Goal: Task Accomplishment & Management: Manage account settings

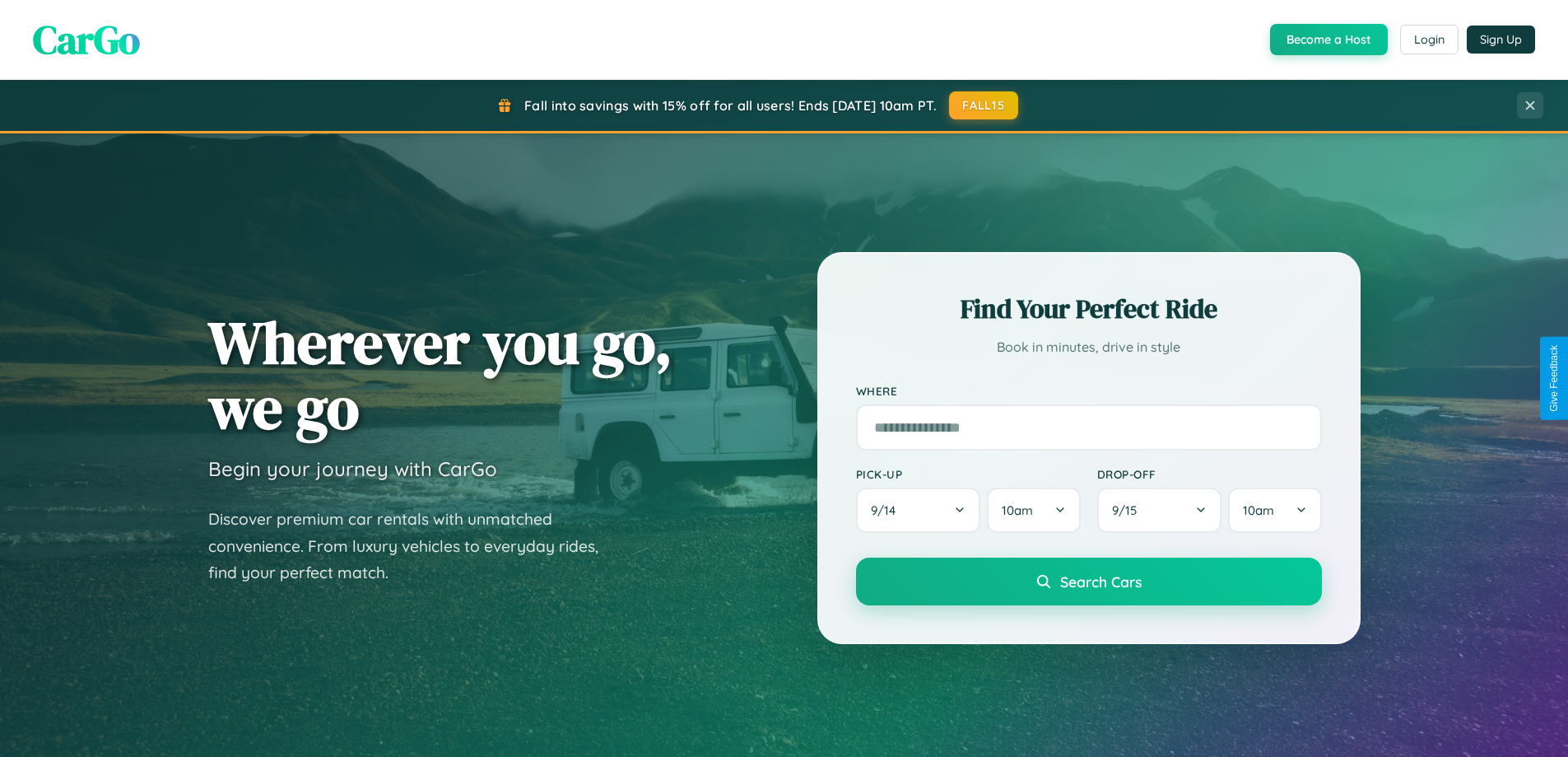
scroll to position [710, 0]
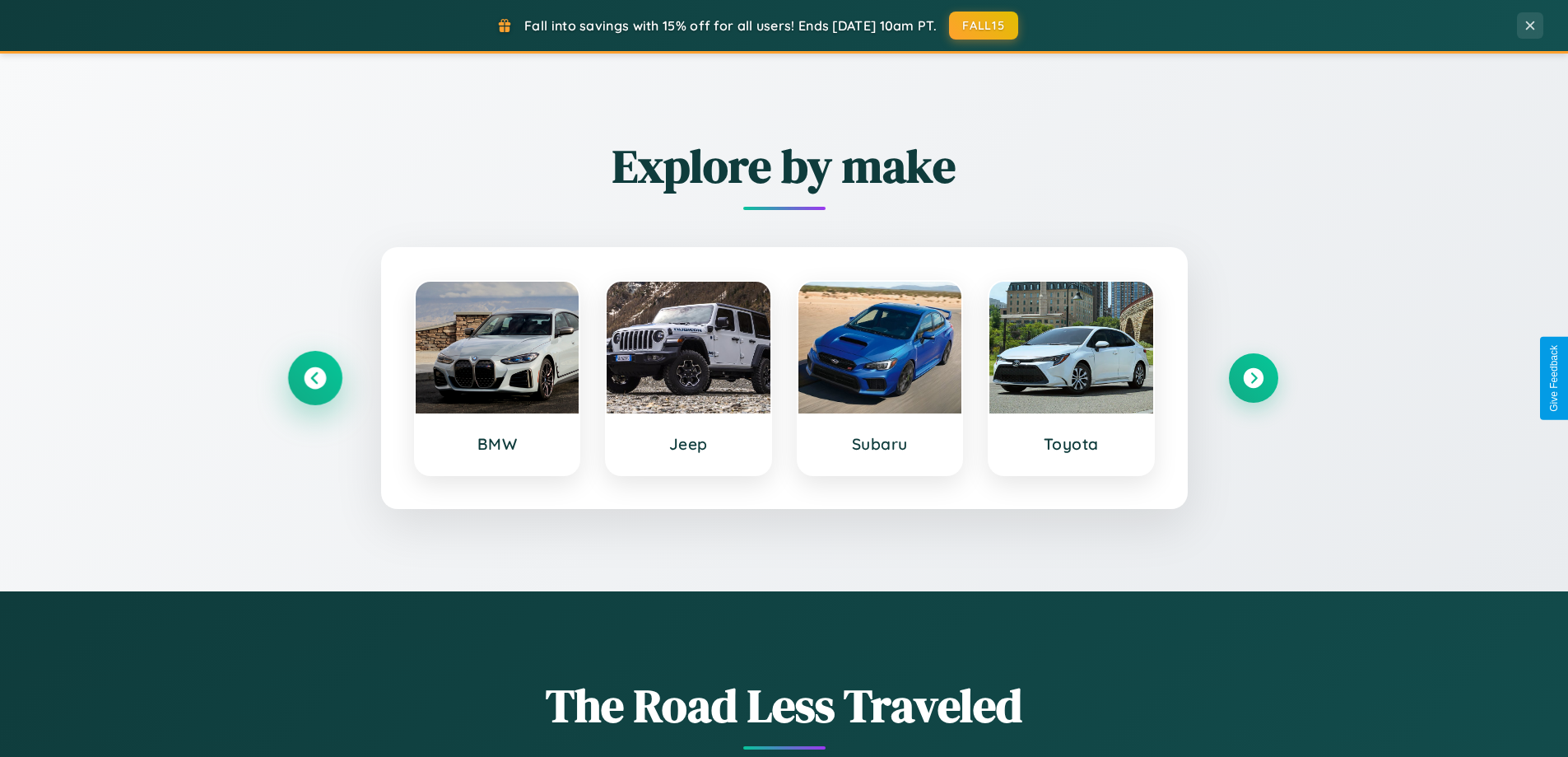
click at [315, 378] on icon at bounding box center [315, 378] width 22 height 22
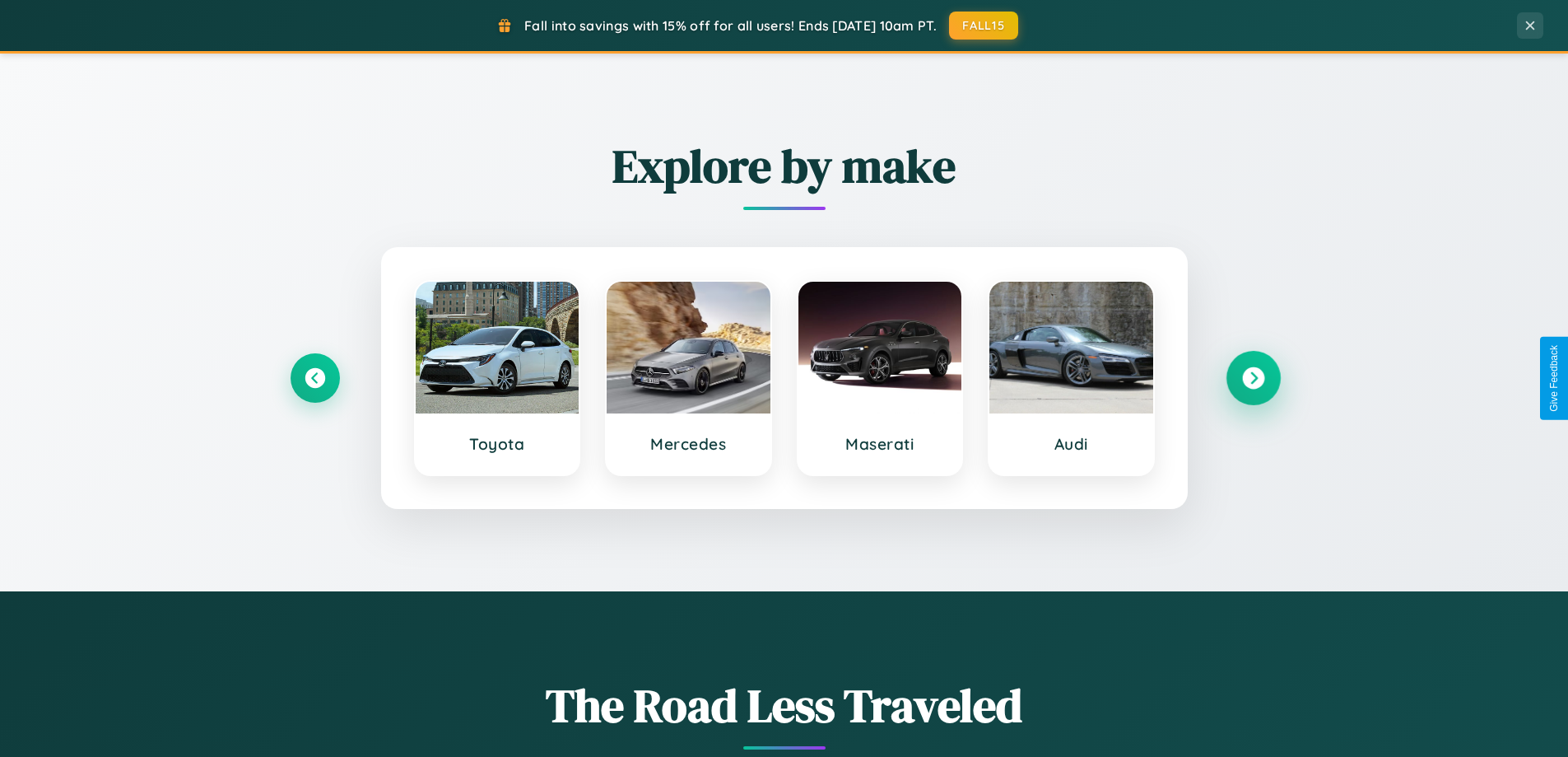
click at [1253, 378] on icon at bounding box center [1253, 378] width 22 height 22
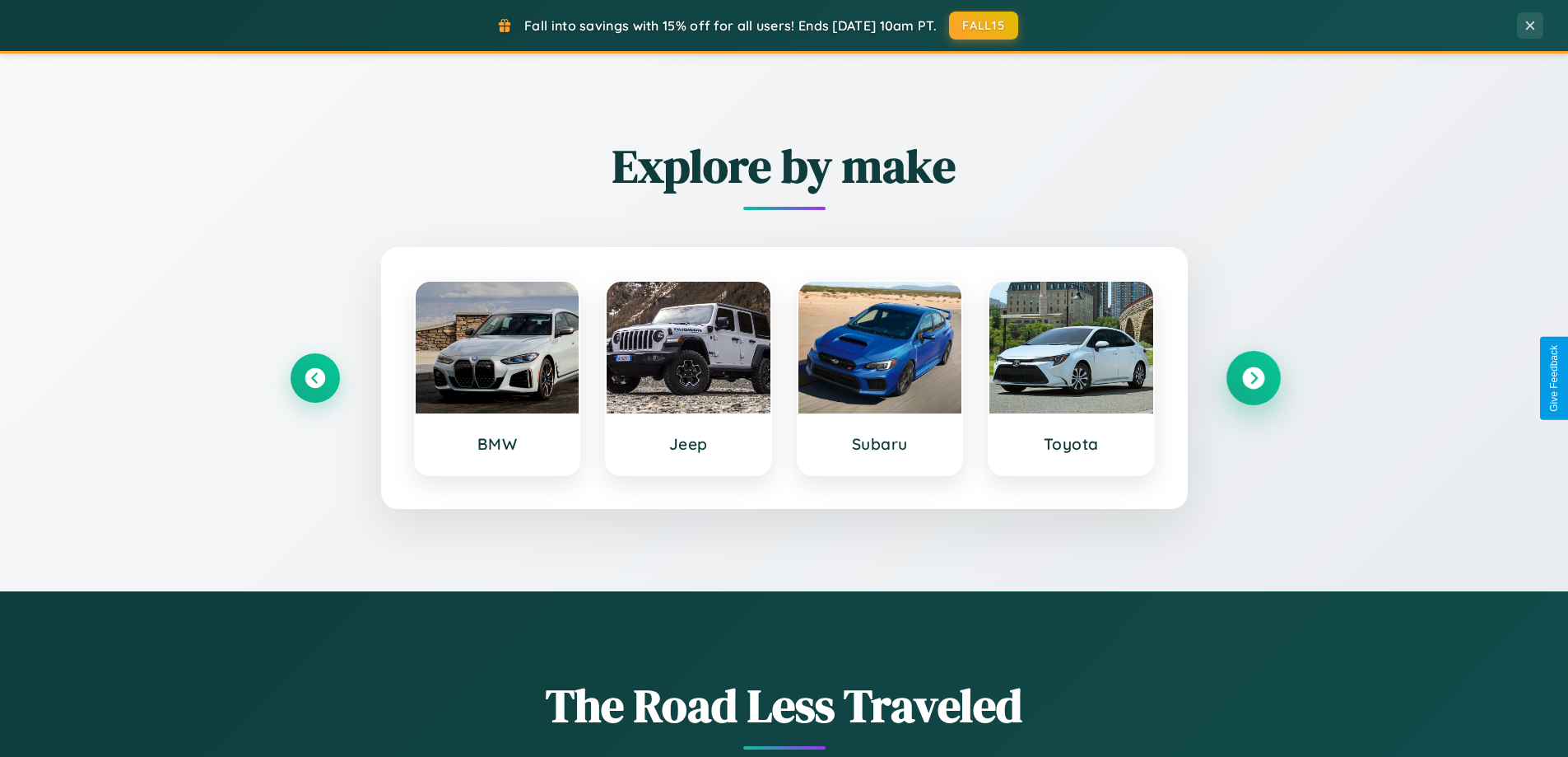
scroll to position [3169, 0]
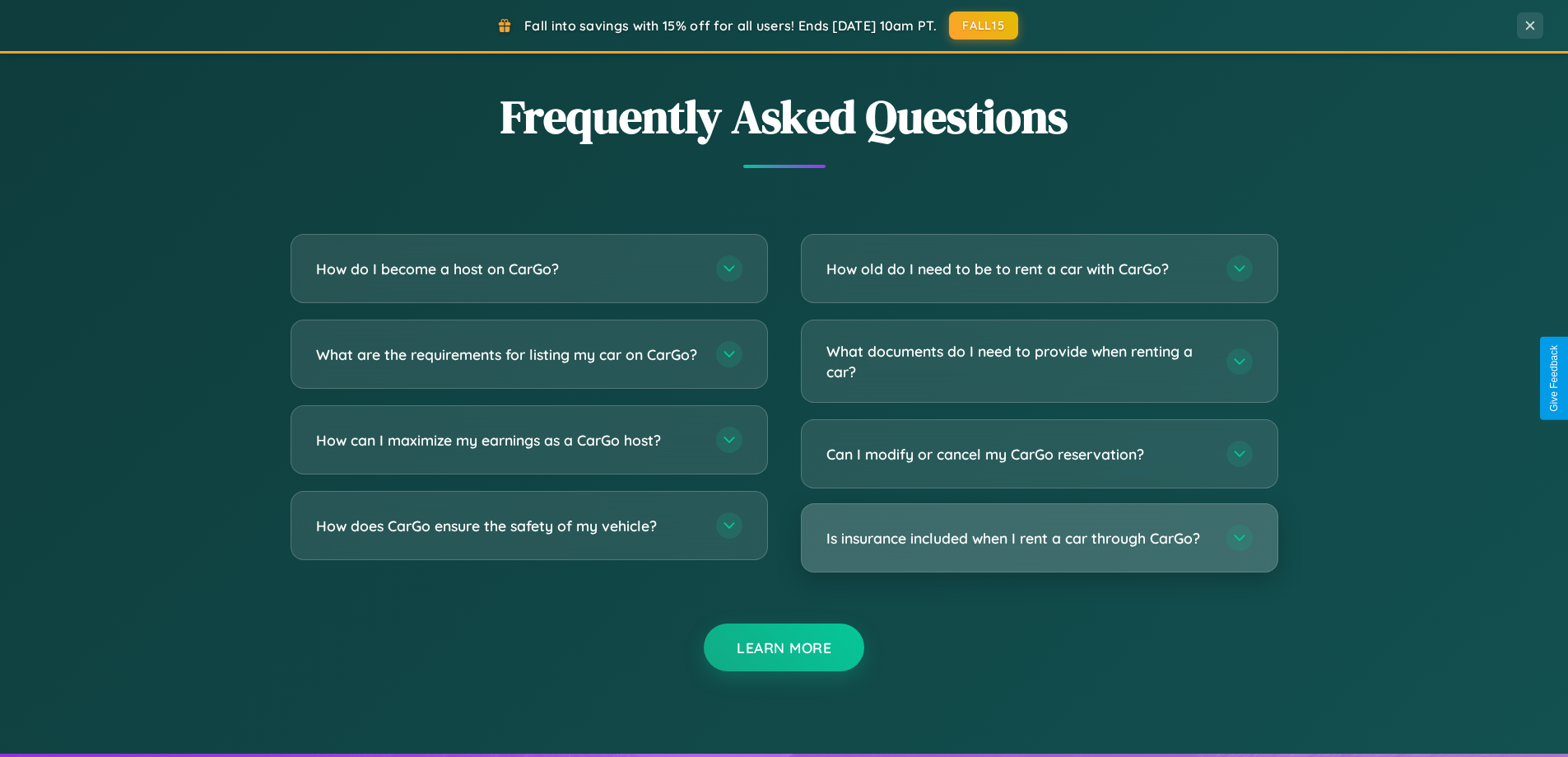
click at [1039, 539] on h3 "Is insurance included when I rent a car through CarGo?" at bounding box center [1018, 538] width 384 height 21
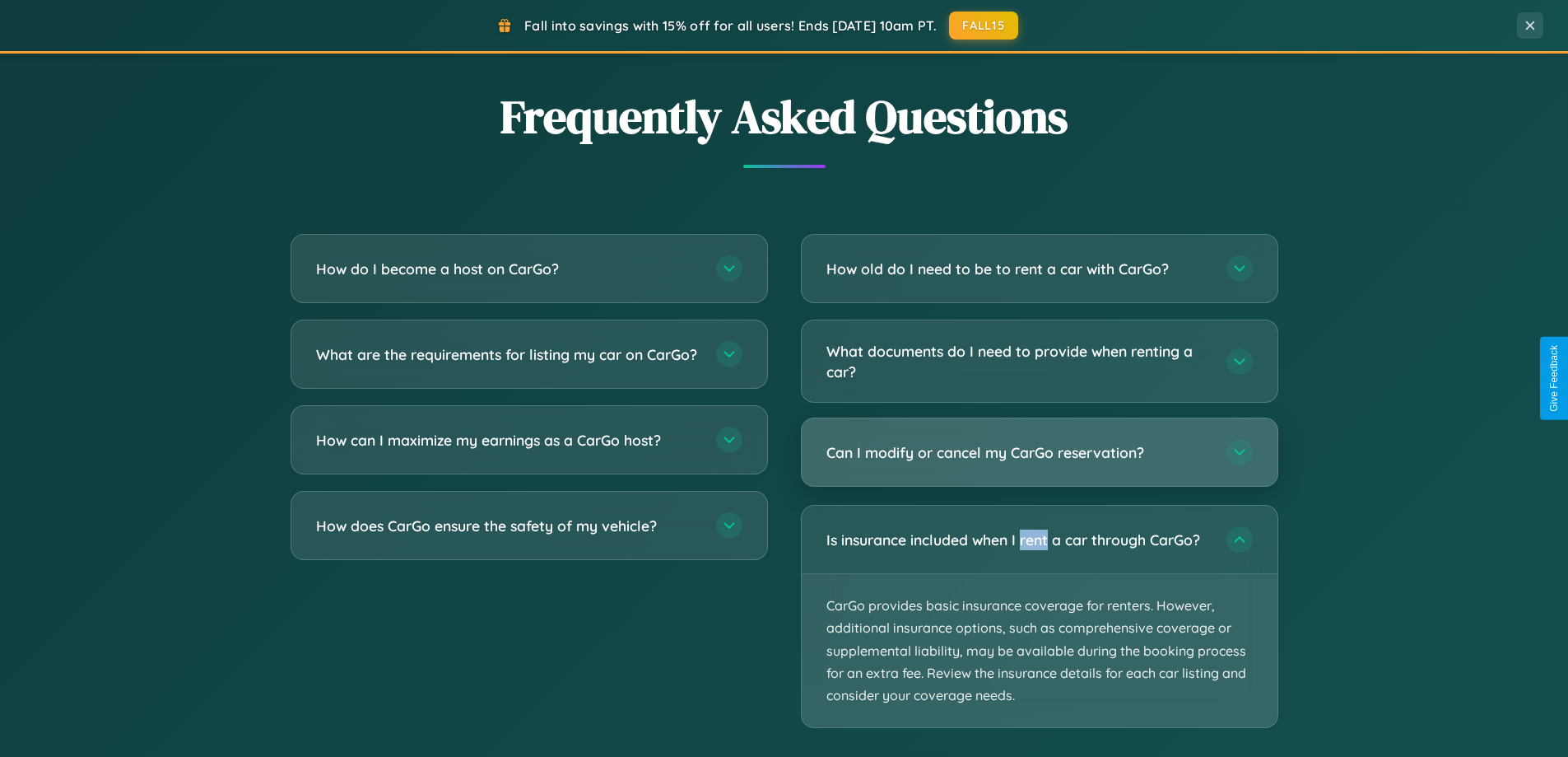
click at [1039, 454] on h3 "Can I modify or cancel my CarGo reservation?" at bounding box center [1018, 452] width 384 height 21
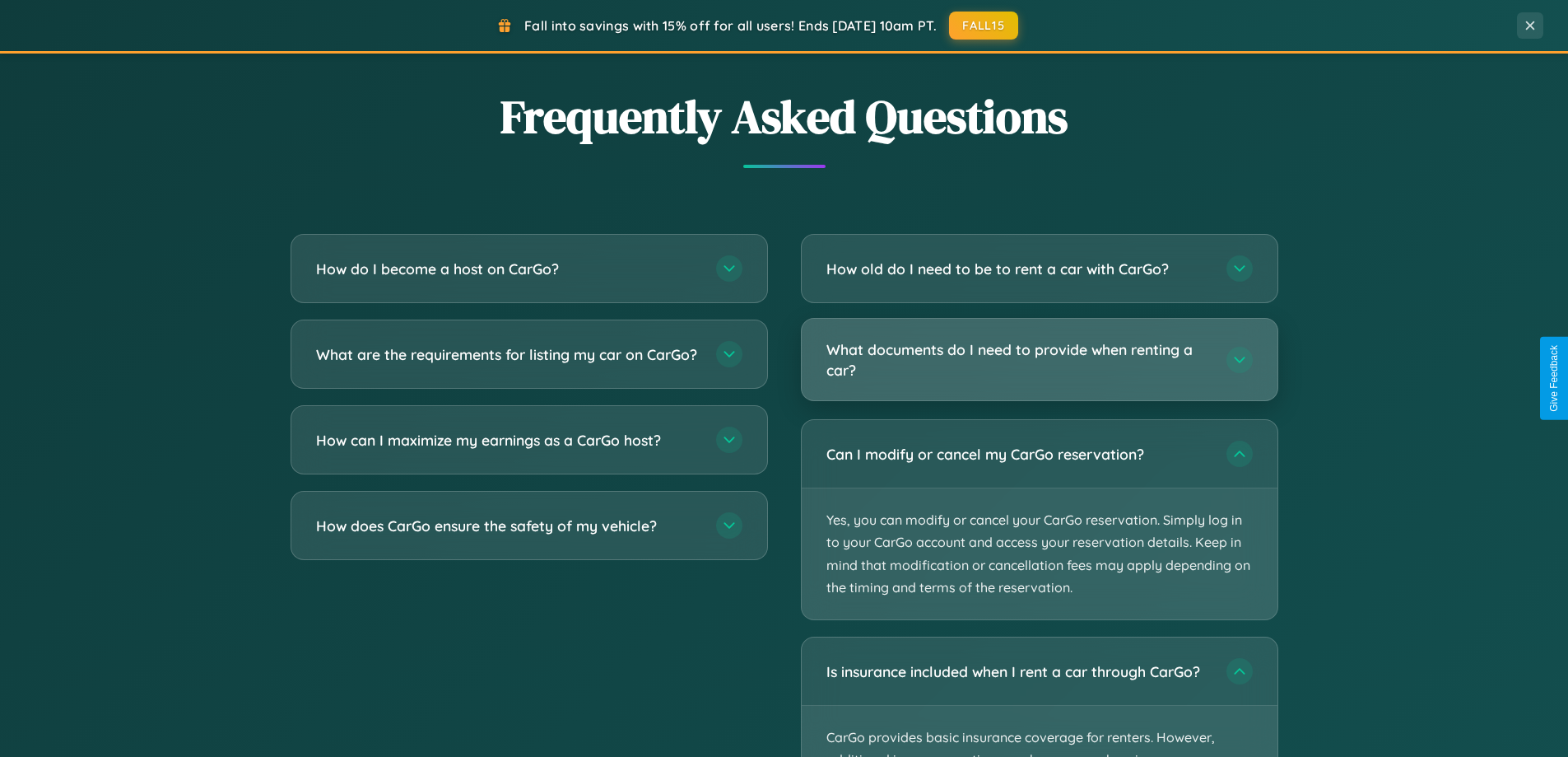
click at [1039, 361] on h3 "What documents do I need to provide when renting a car?" at bounding box center [1018, 359] width 384 height 41
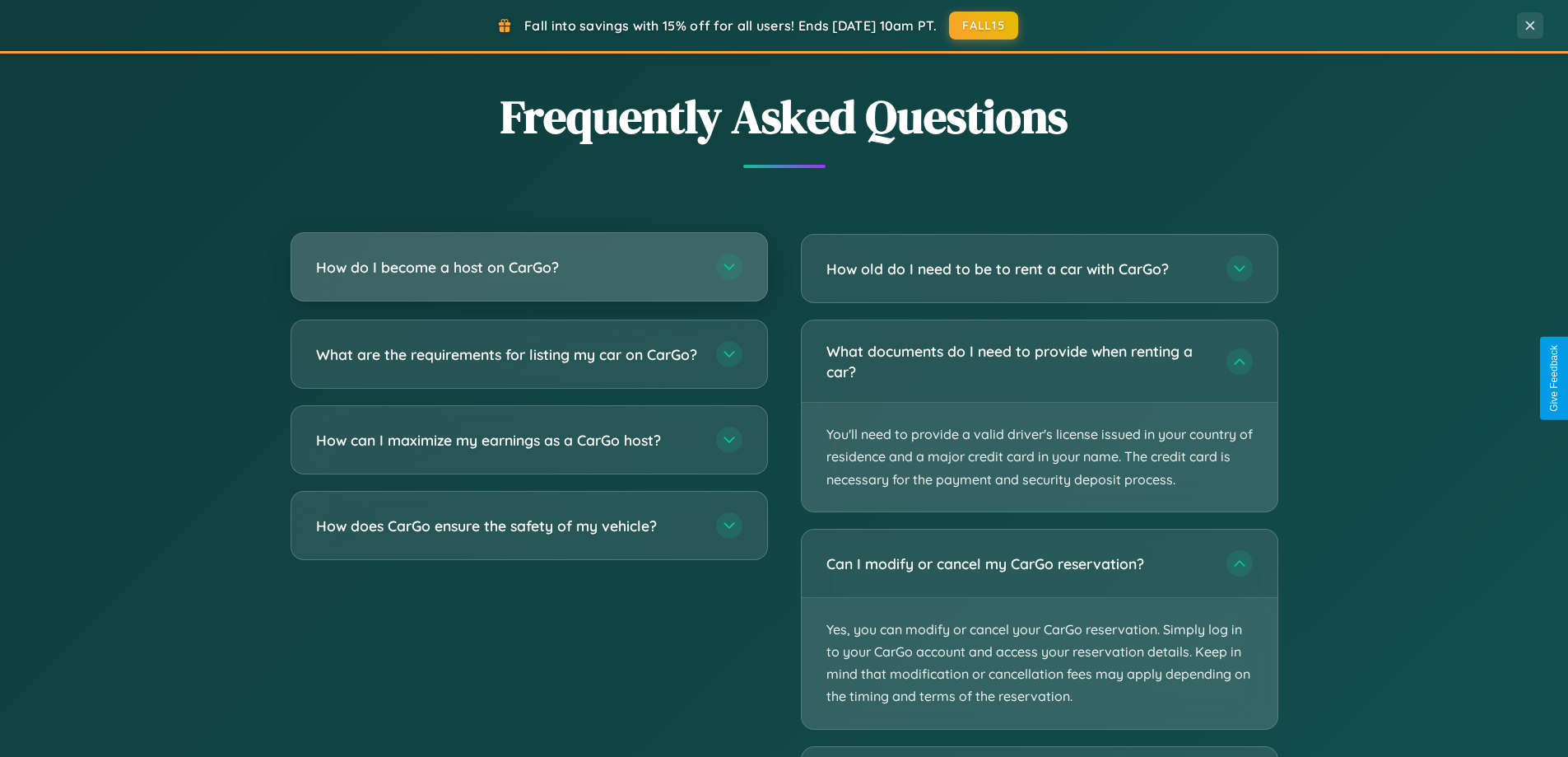
click at [528, 268] on h3 "How do I become a host on CarGo?" at bounding box center [508, 267] width 384 height 21
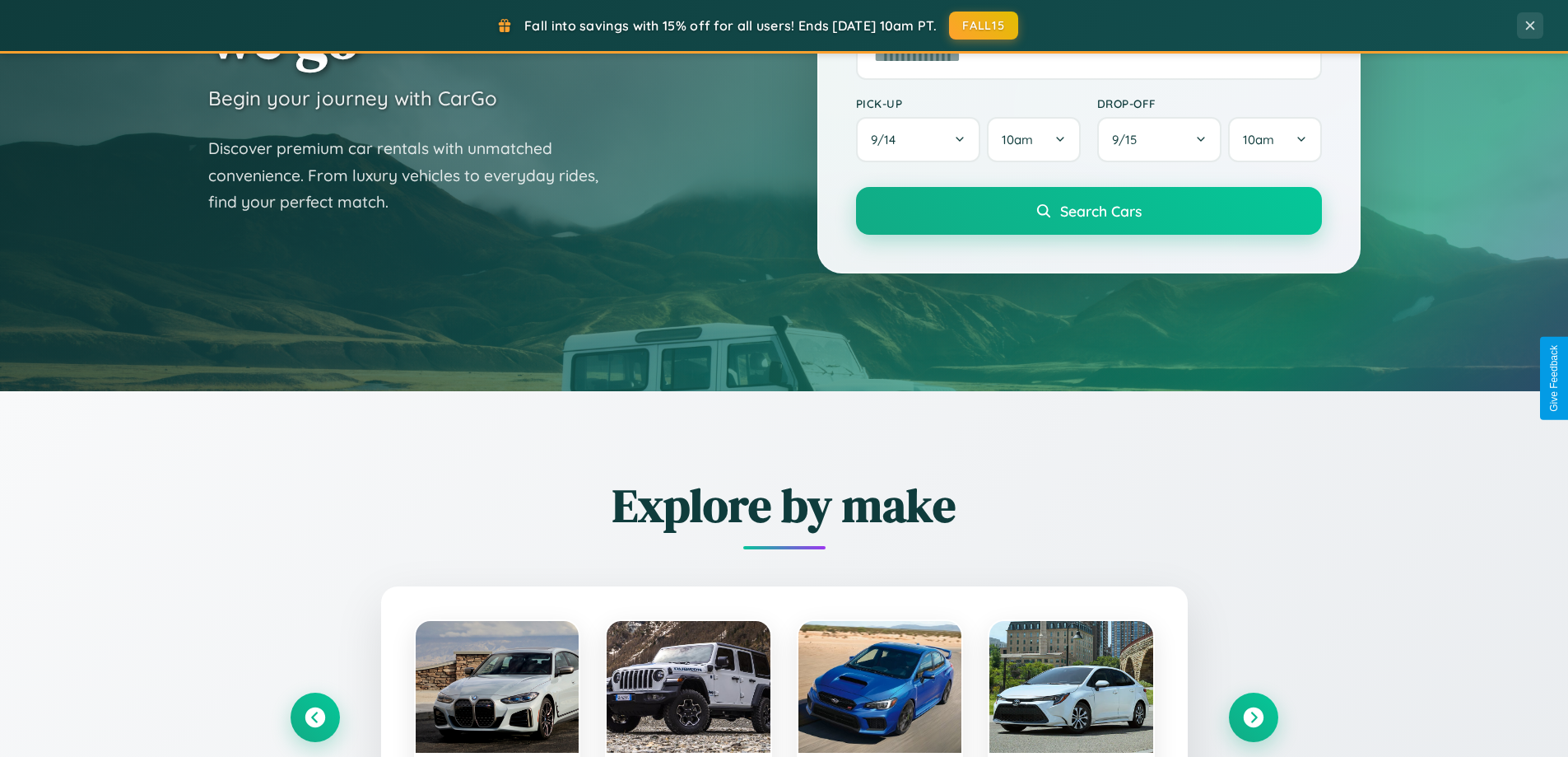
scroll to position [0, 0]
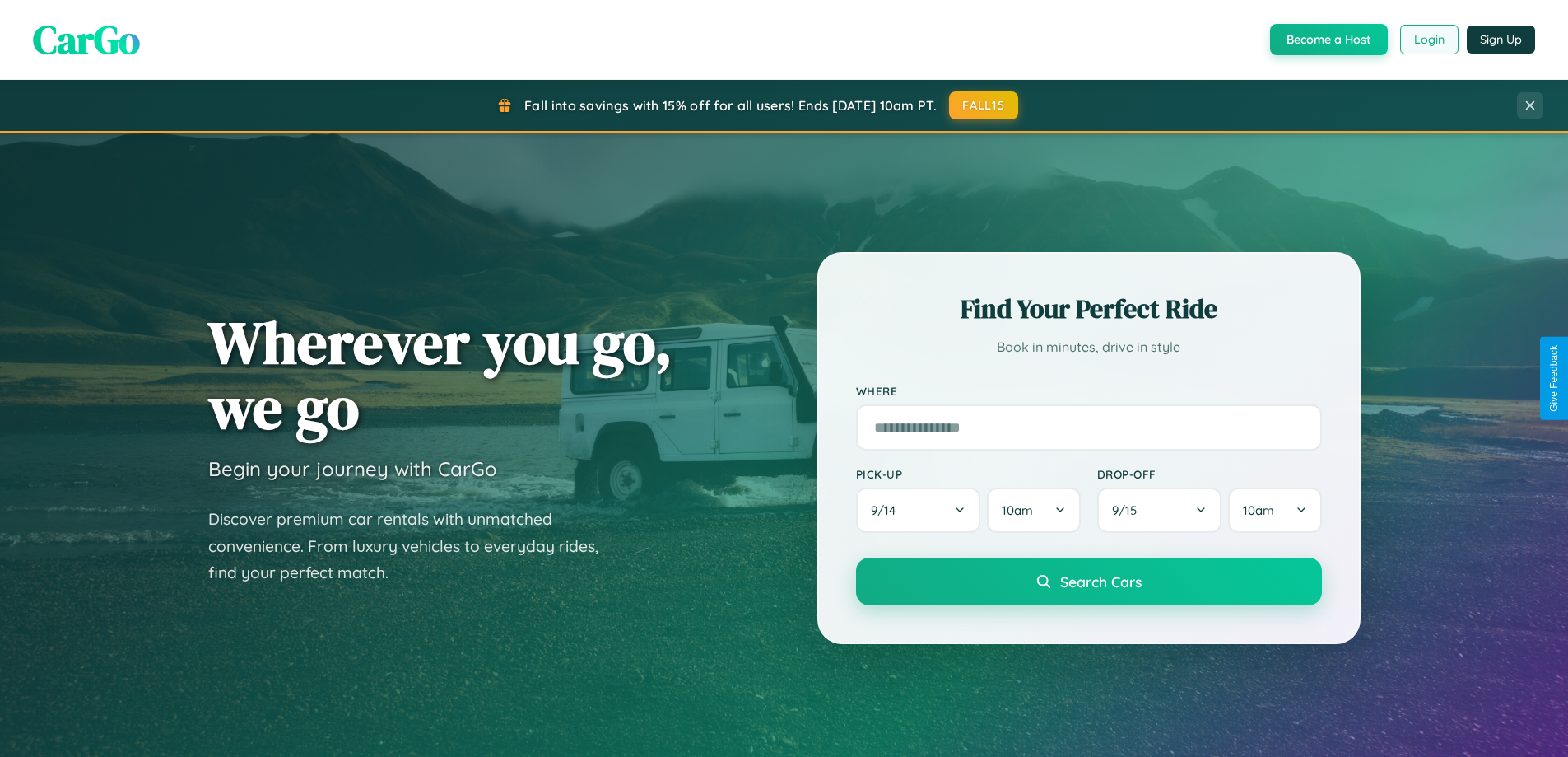
click at [1428, 40] on button "Login" at bounding box center [1429, 40] width 58 height 30
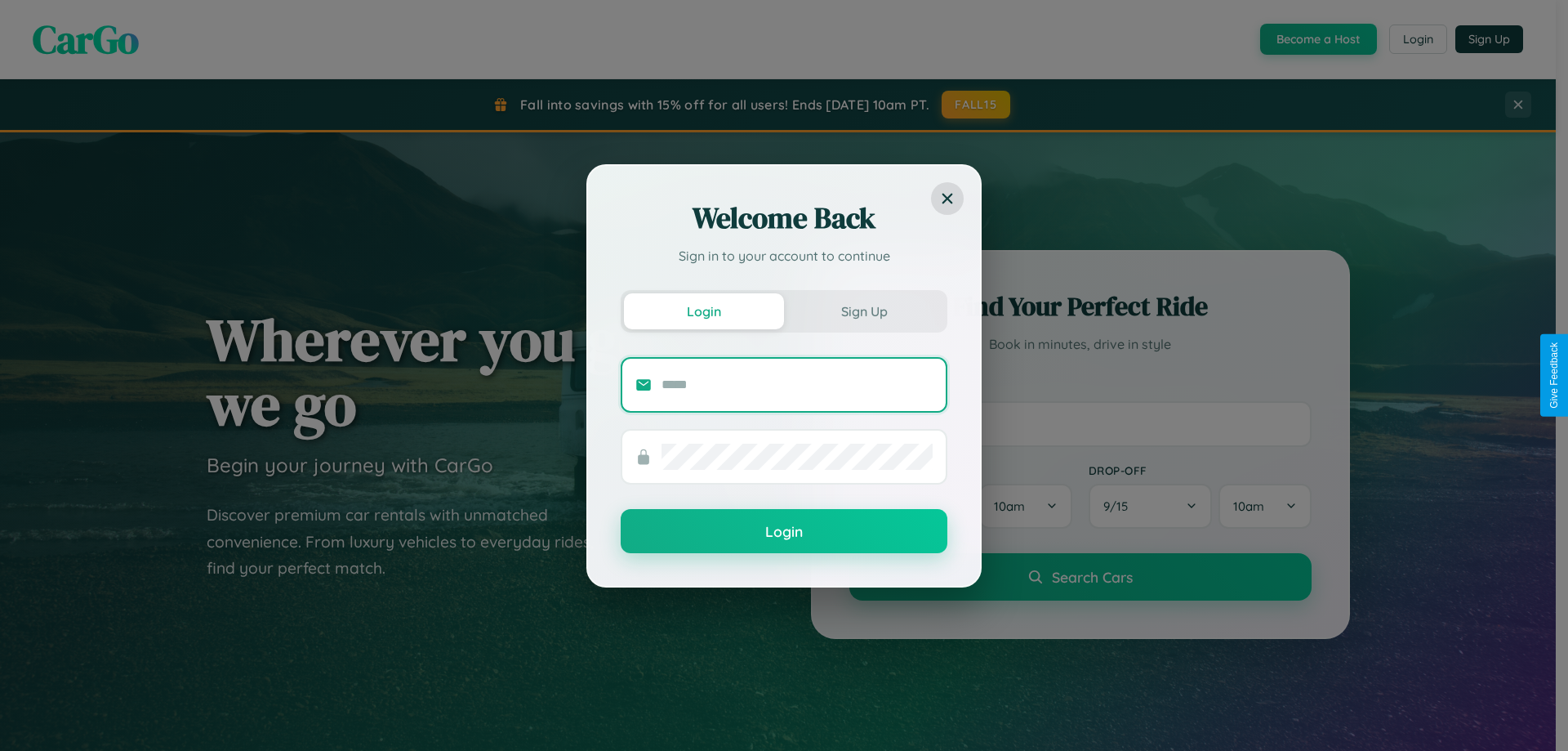
click at [797, 384] on input "text" at bounding box center [797, 385] width 271 height 26
type input "**********"
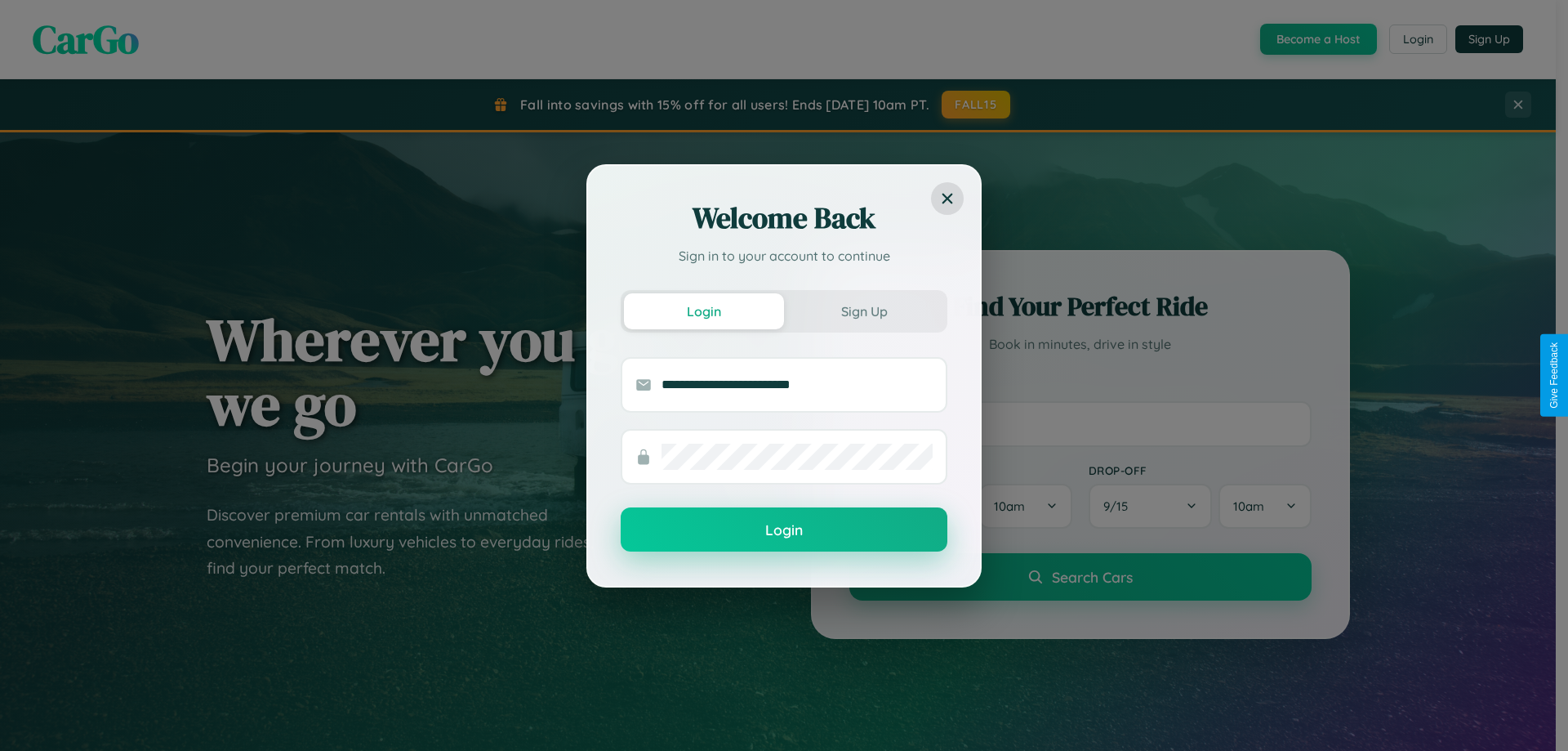
click at [784, 530] on button "Login" at bounding box center [784, 529] width 326 height 45
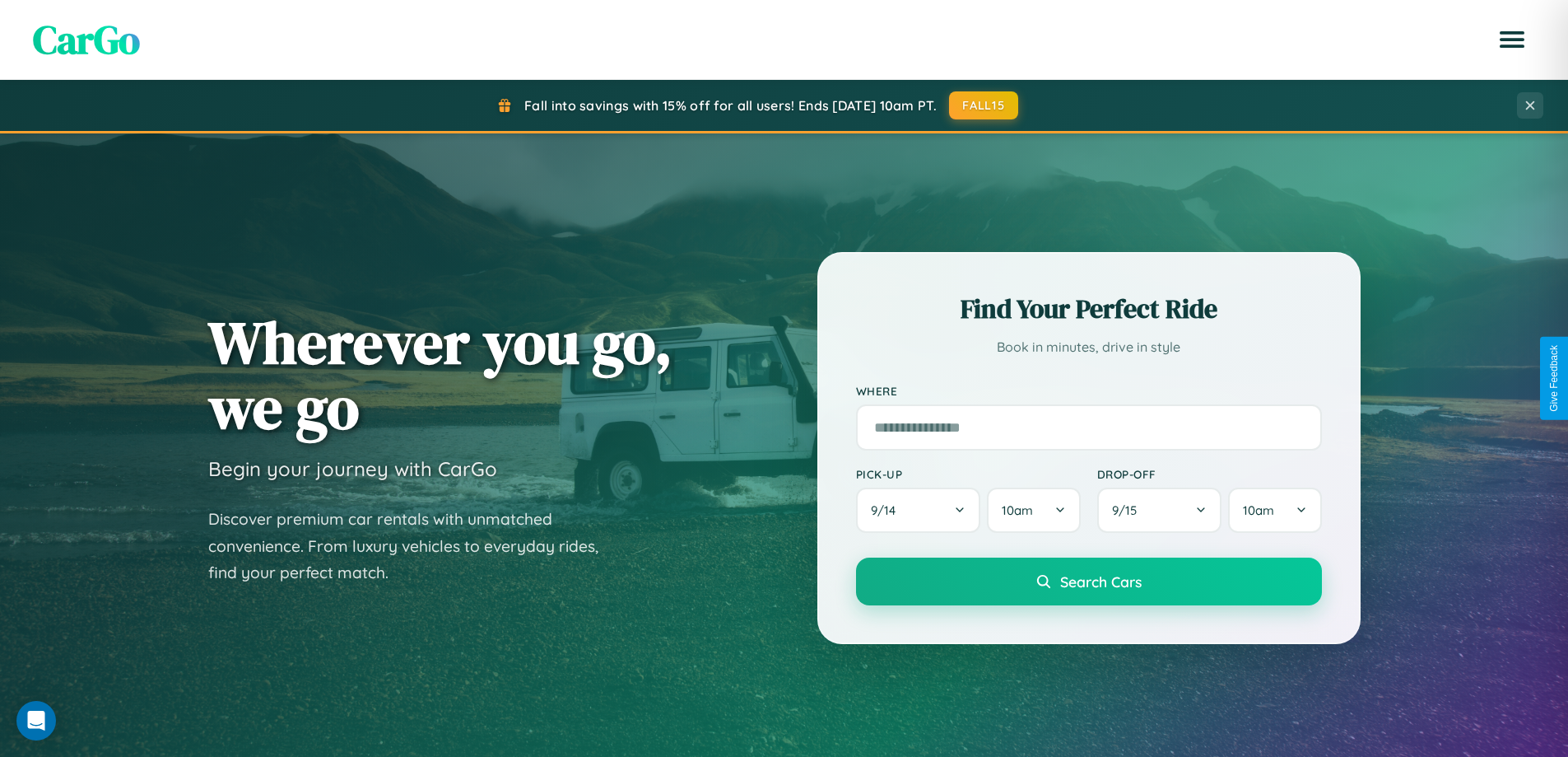
scroll to position [1133, 0]
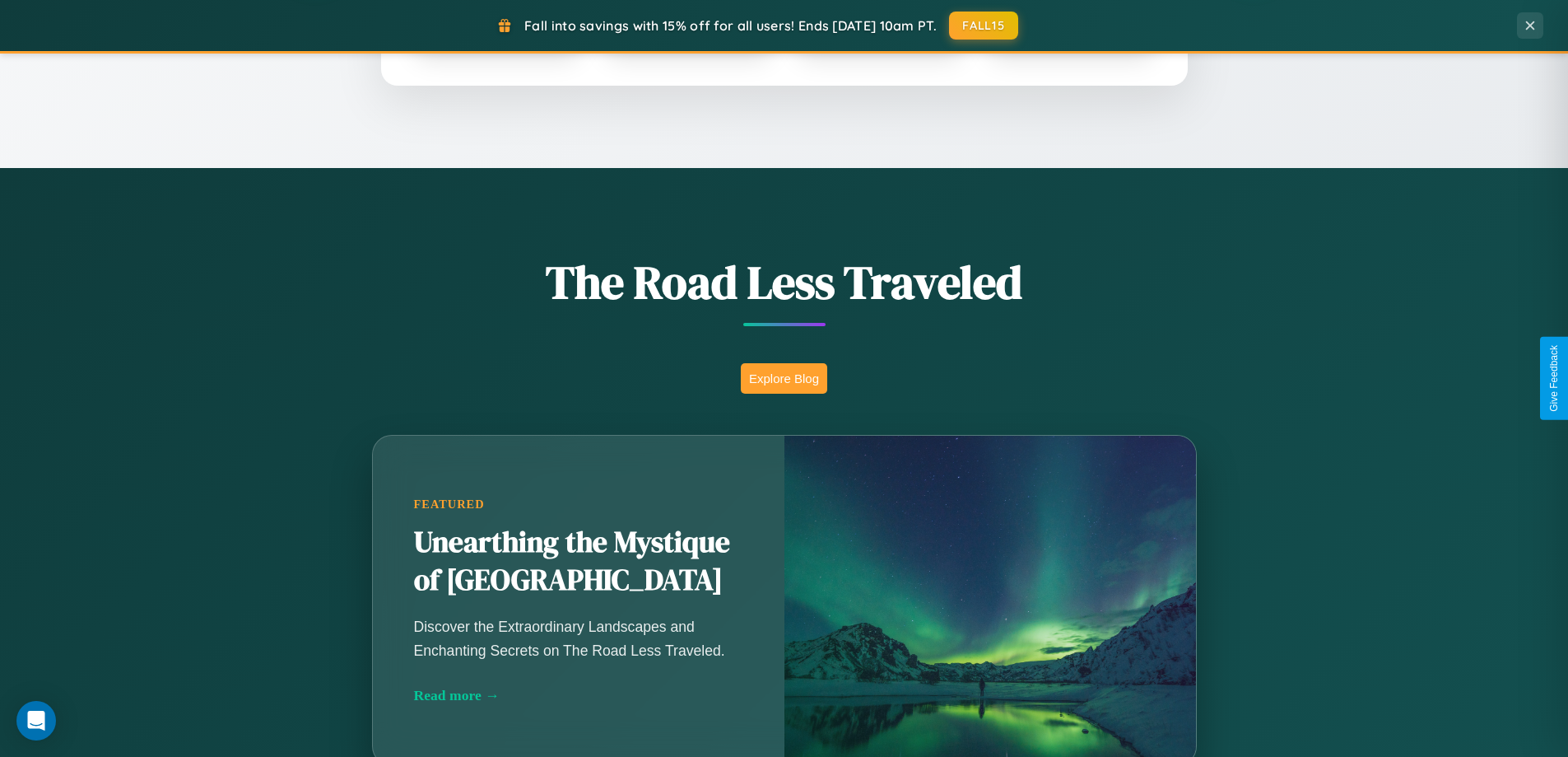
click at [784, 378] on button "Explore Blog" at bounding box center [784, 378] width 86 height 31
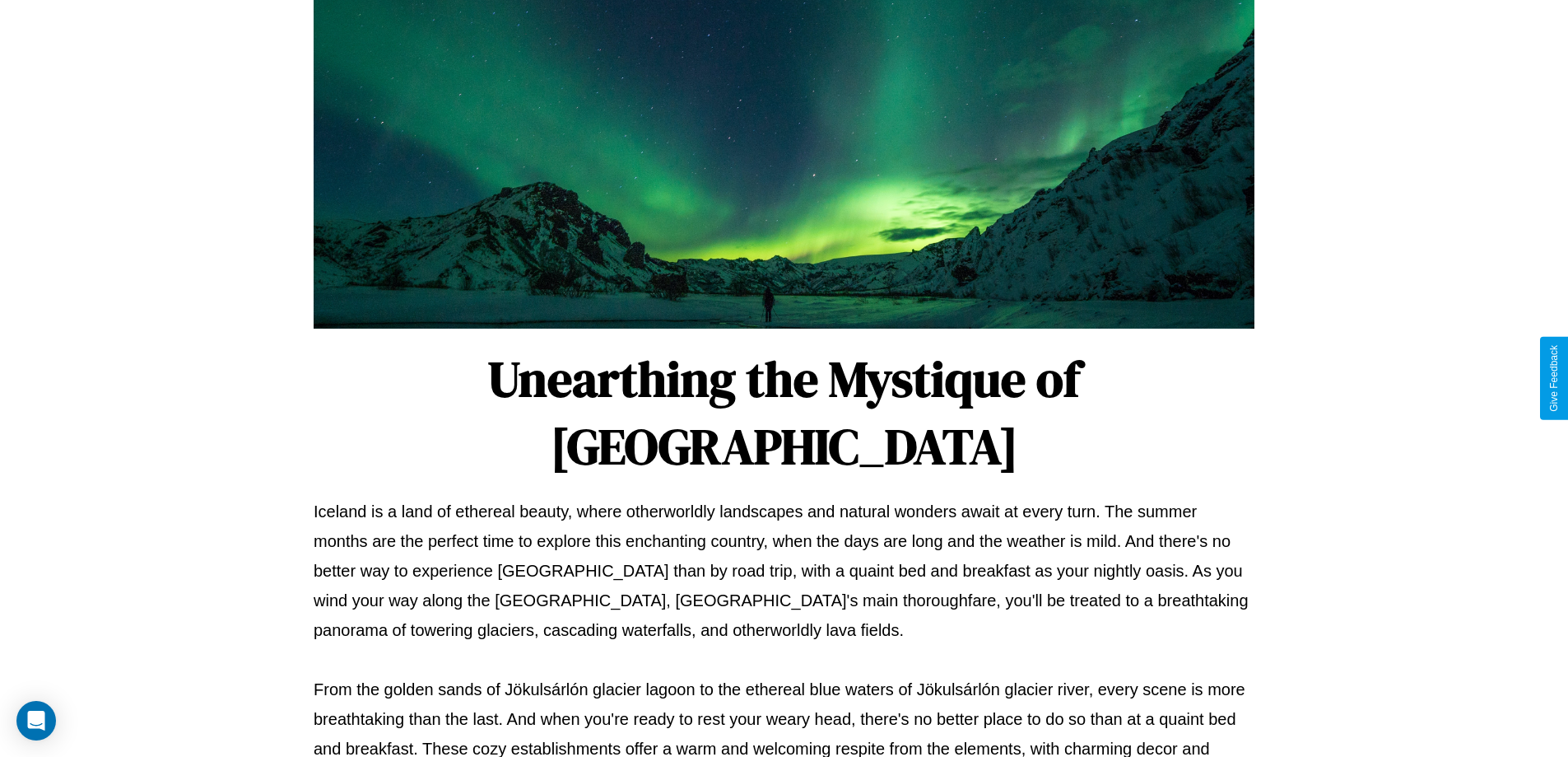
scroll to position [533, 0]
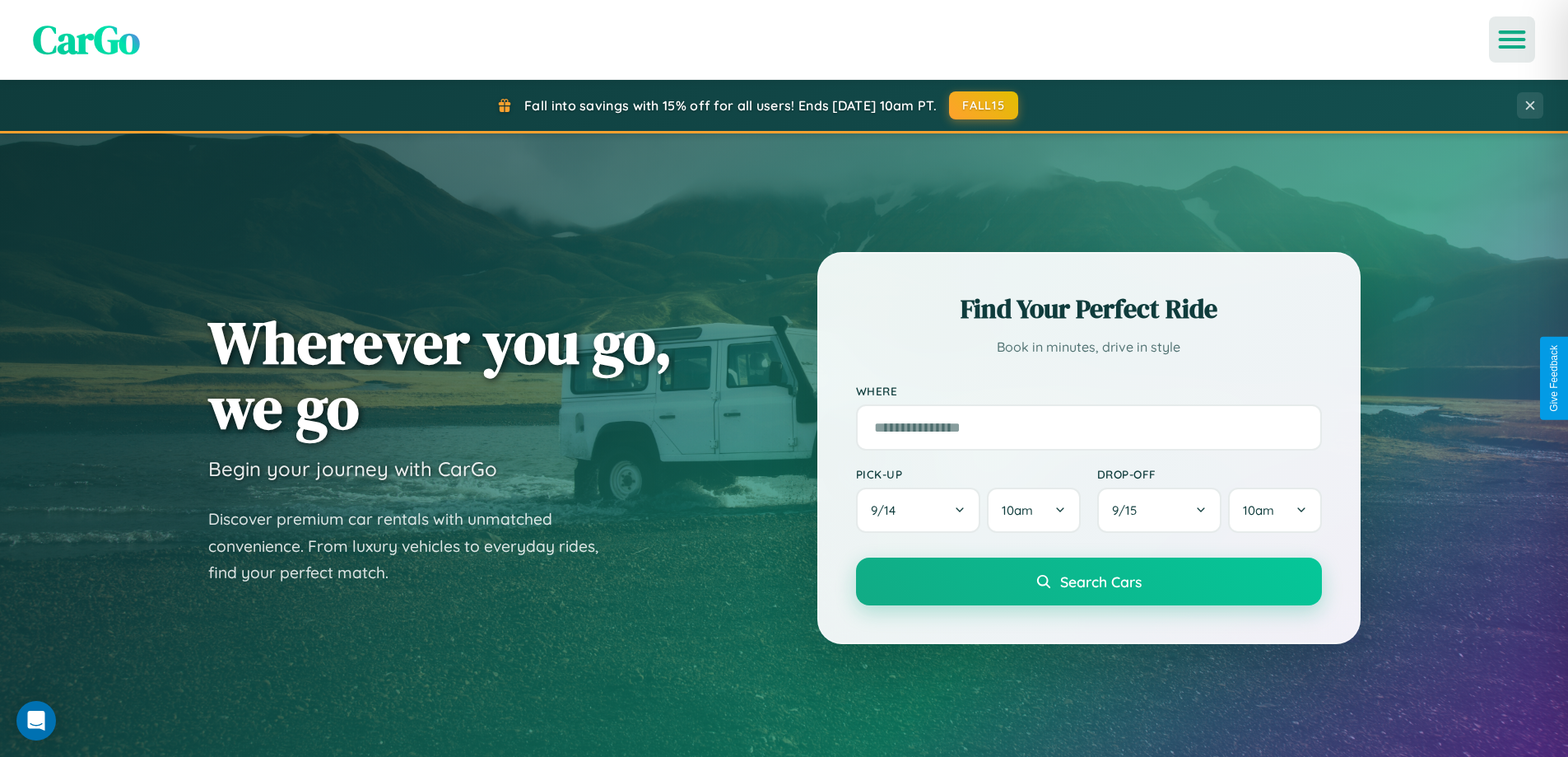
click at [1512, 40] on icon "Open menu" at bounding box center [1512, 40] width 24 height 15
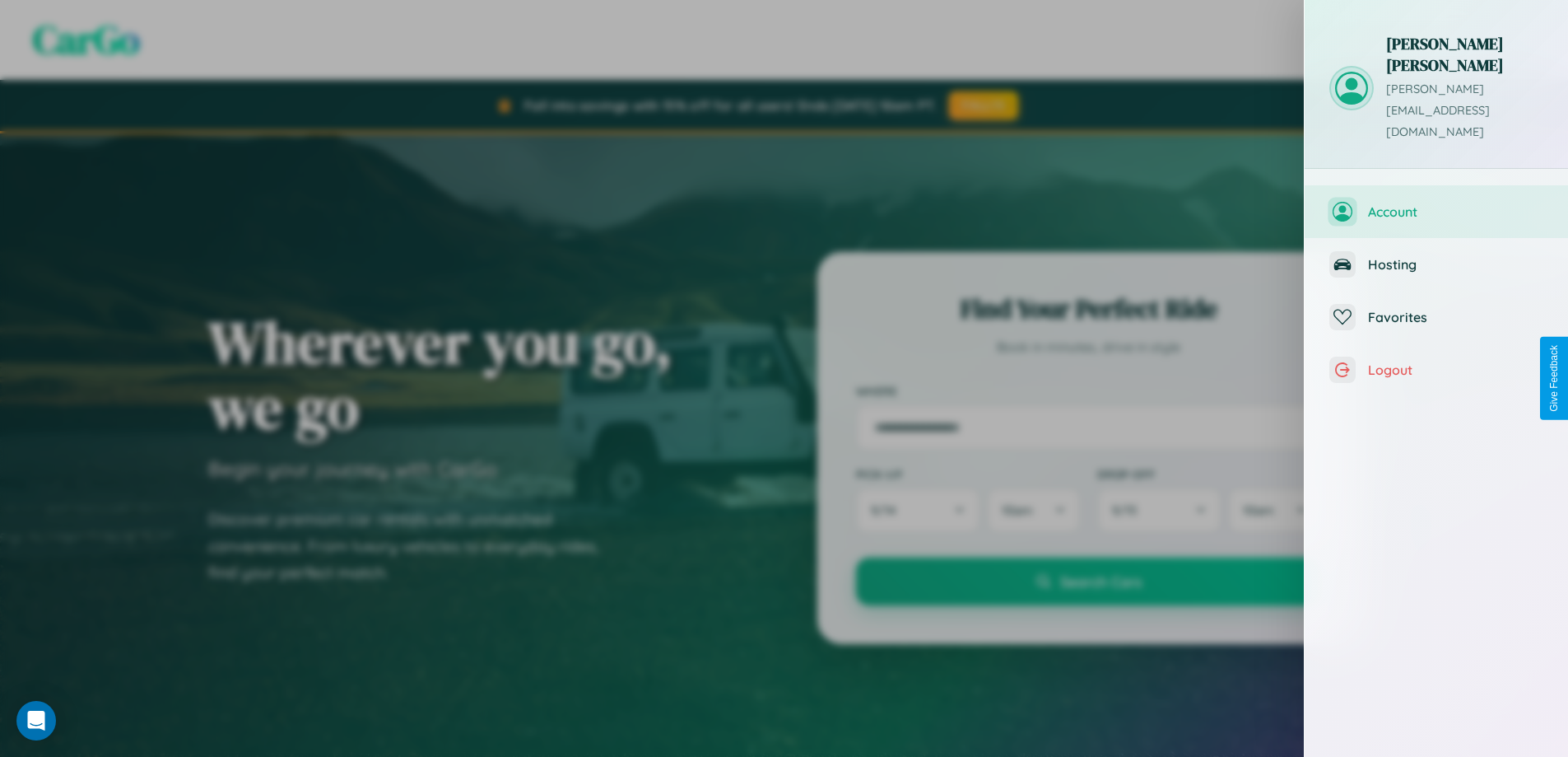
click at [1437, 204] on span "Account" at bounding box center [1455, 212] width 175 height 17
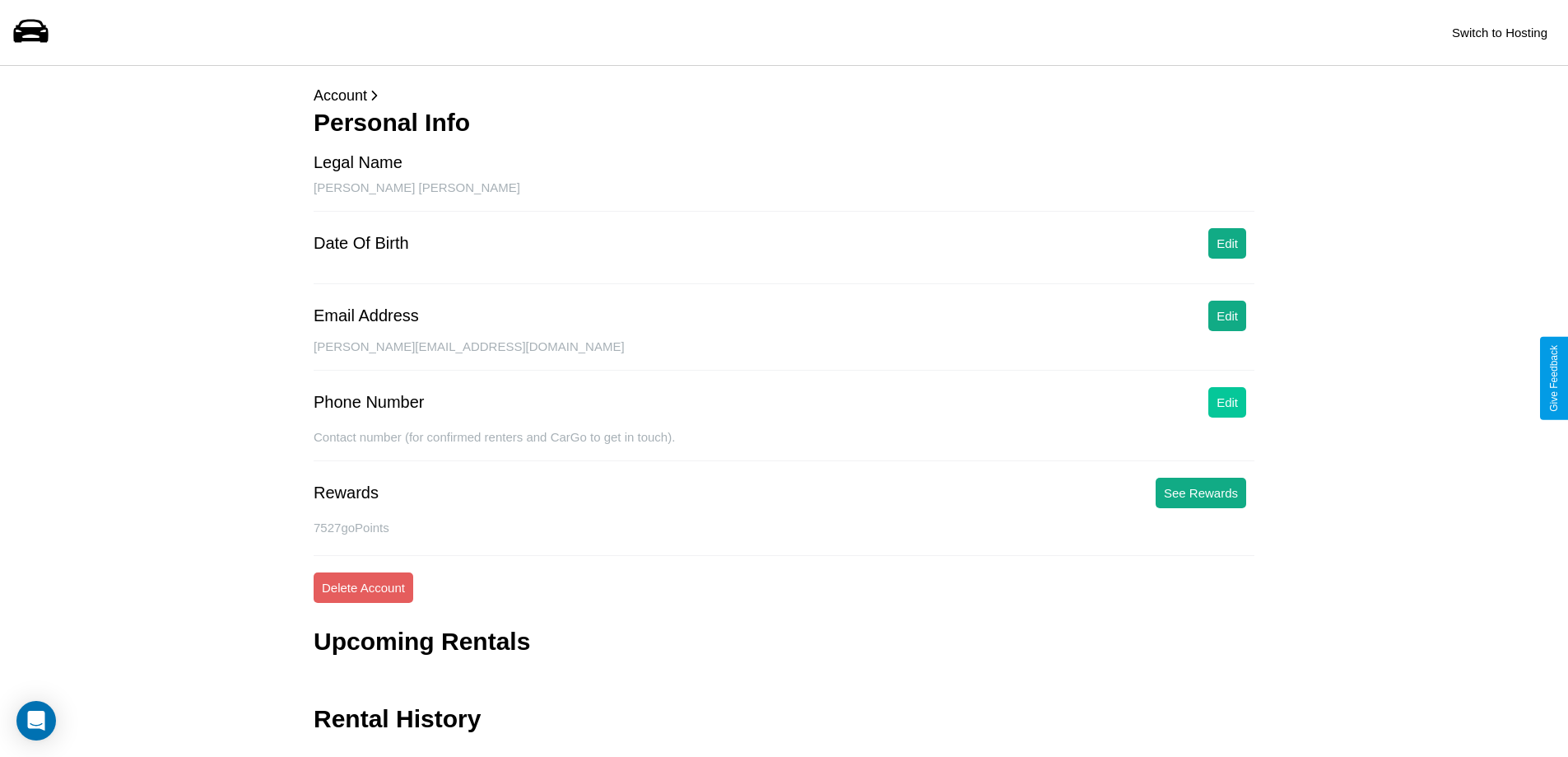
scroll to position [40, 0]
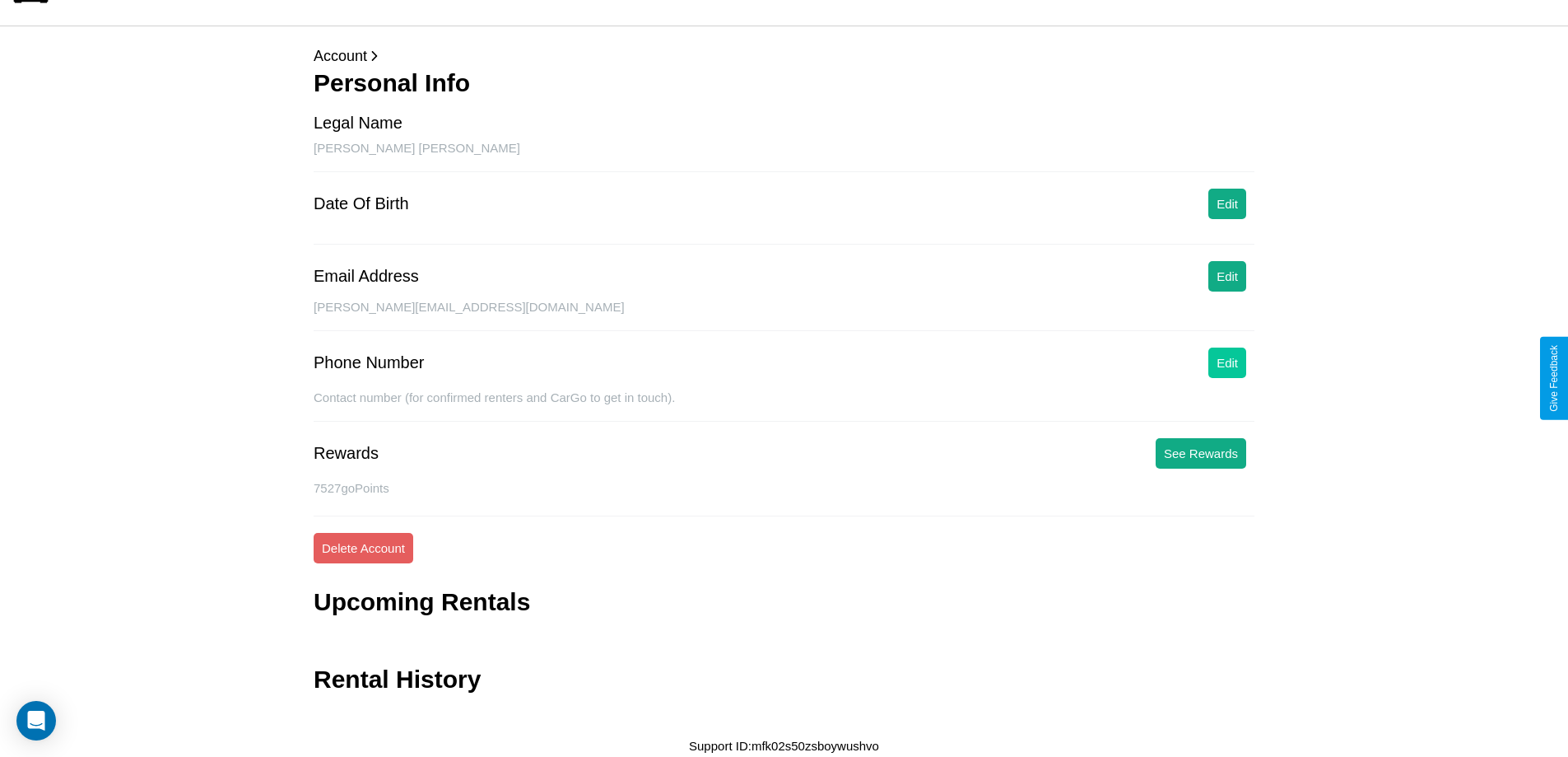
click at [1227, 362] on button "Edit" at bounding box center [1227, 362] width 38 height 31
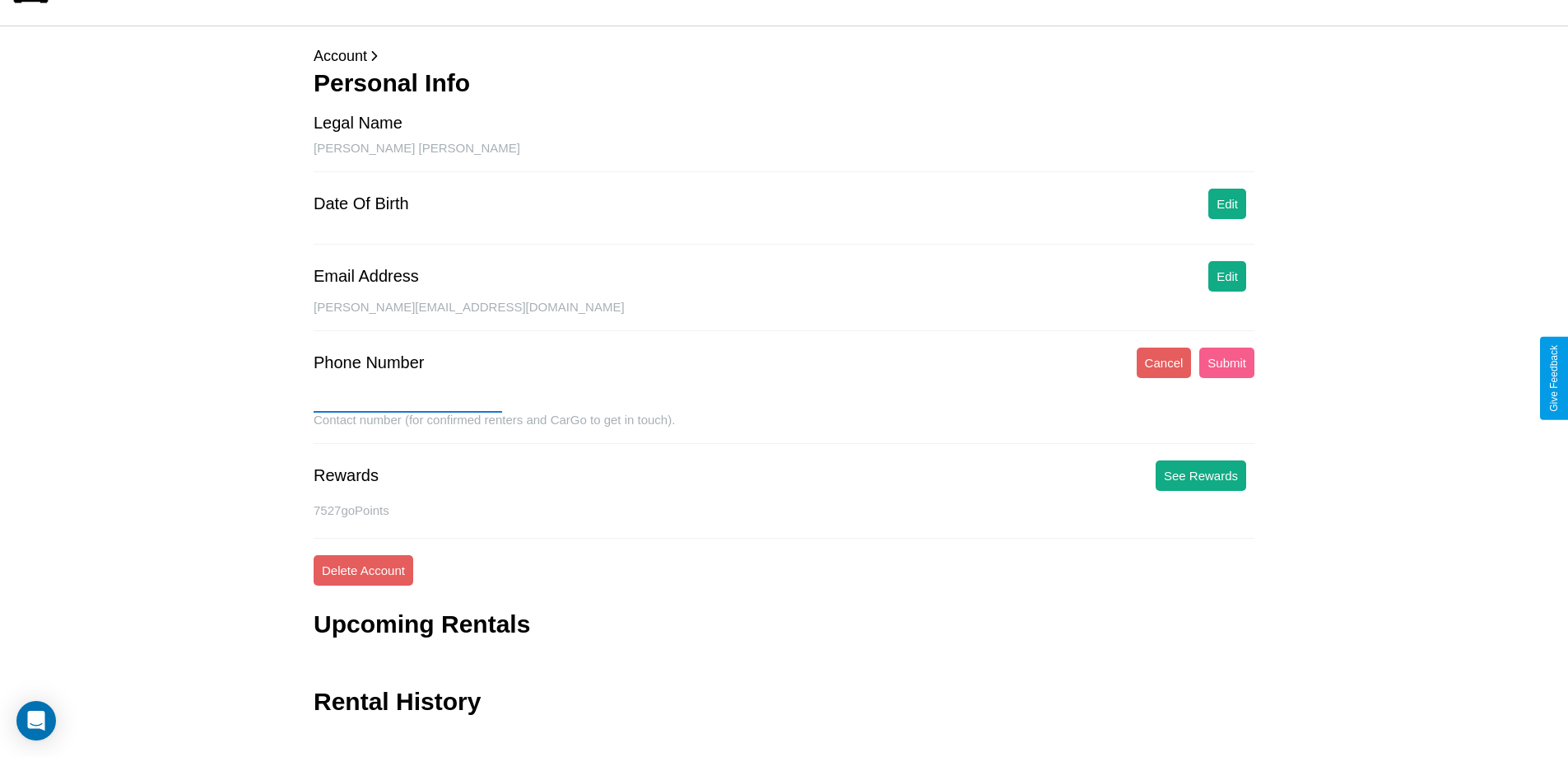
click at [408, 400] on input "text" at bounding box center [408, 400] width 189 height 27
type input "**********"
click at [1227, 362] on button "Submit" at bounding box center [1227, 362] width 55 height 31
